Goal: Find contact information: Find contact information

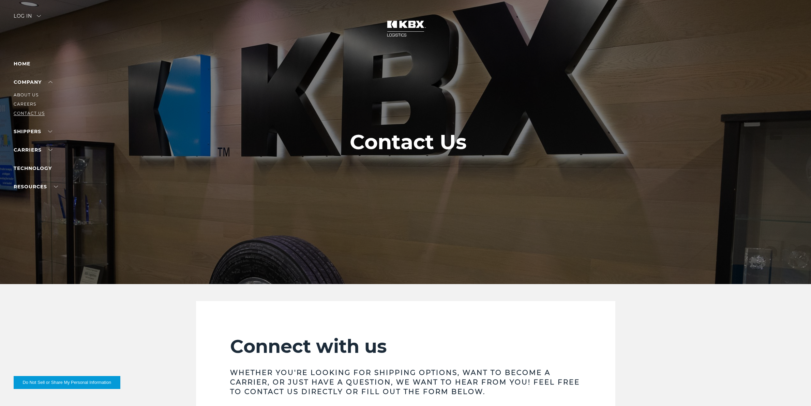
click at [30, 112] on link "Contact Us" at bounding box center [29, 113] width 31 height 5
